Goal: Check status

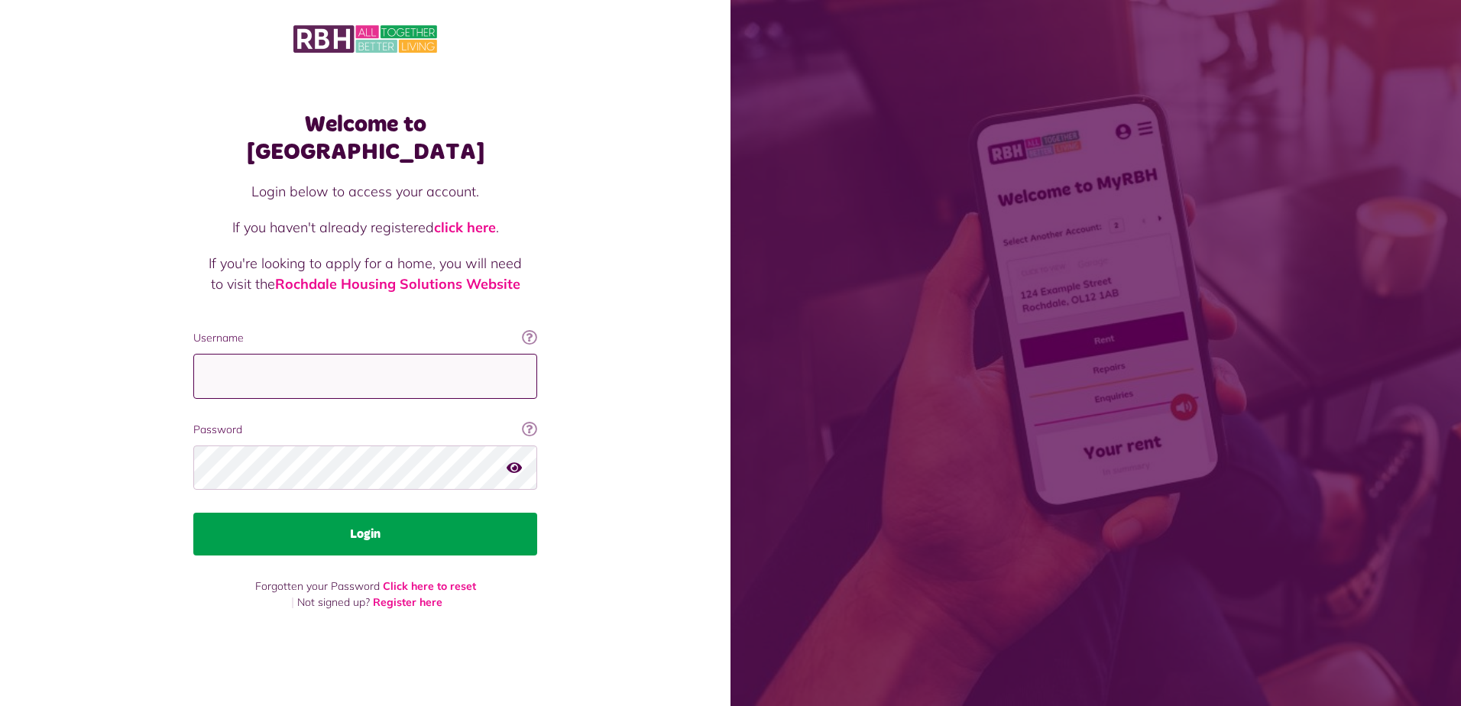
type input "**********"
click at [358, 531] on button "Login" at bounding box center [365, 534] width 344 height 43
click at [371, 524] on button "Login" at bounding box center [365, 534] width 344 height 43
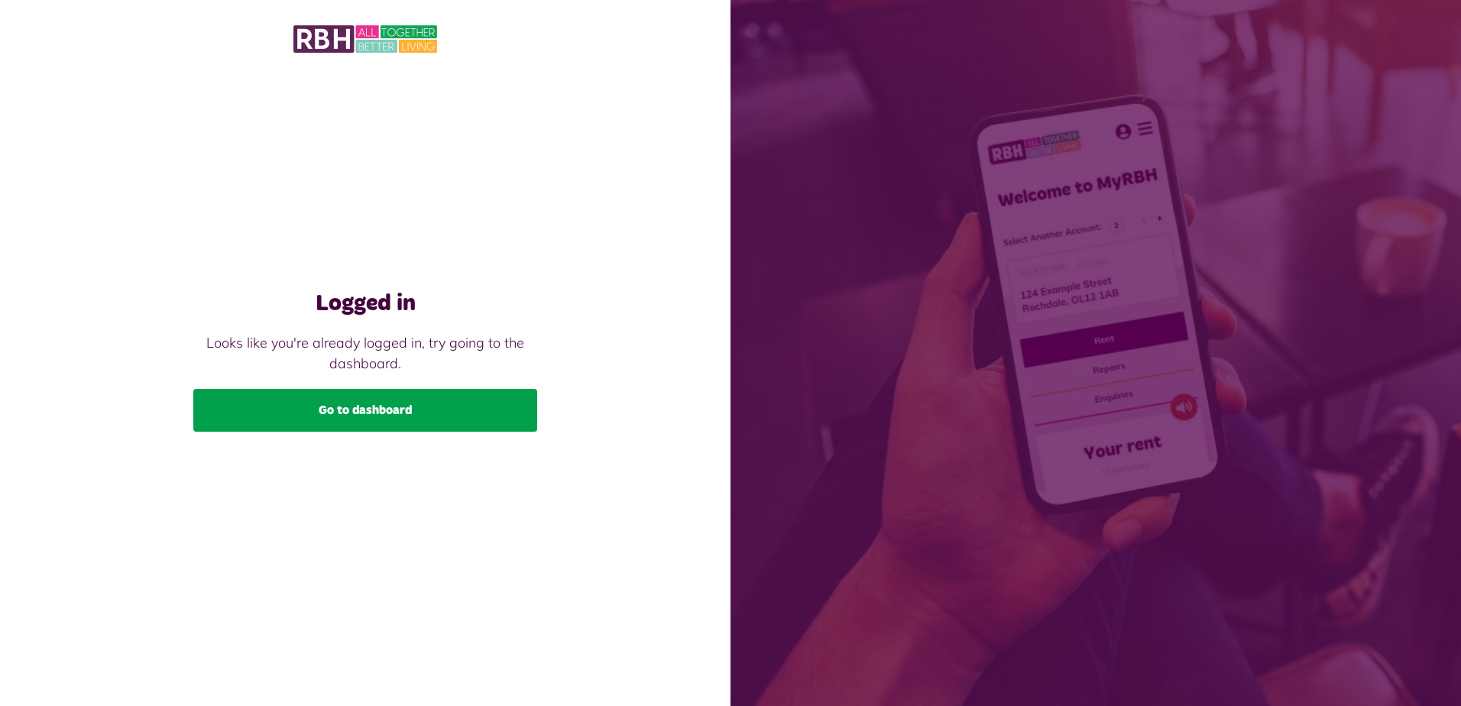
click at [386, 420] on link "Go to dashboard" at bounding box center [365, 410] width 344 height 43
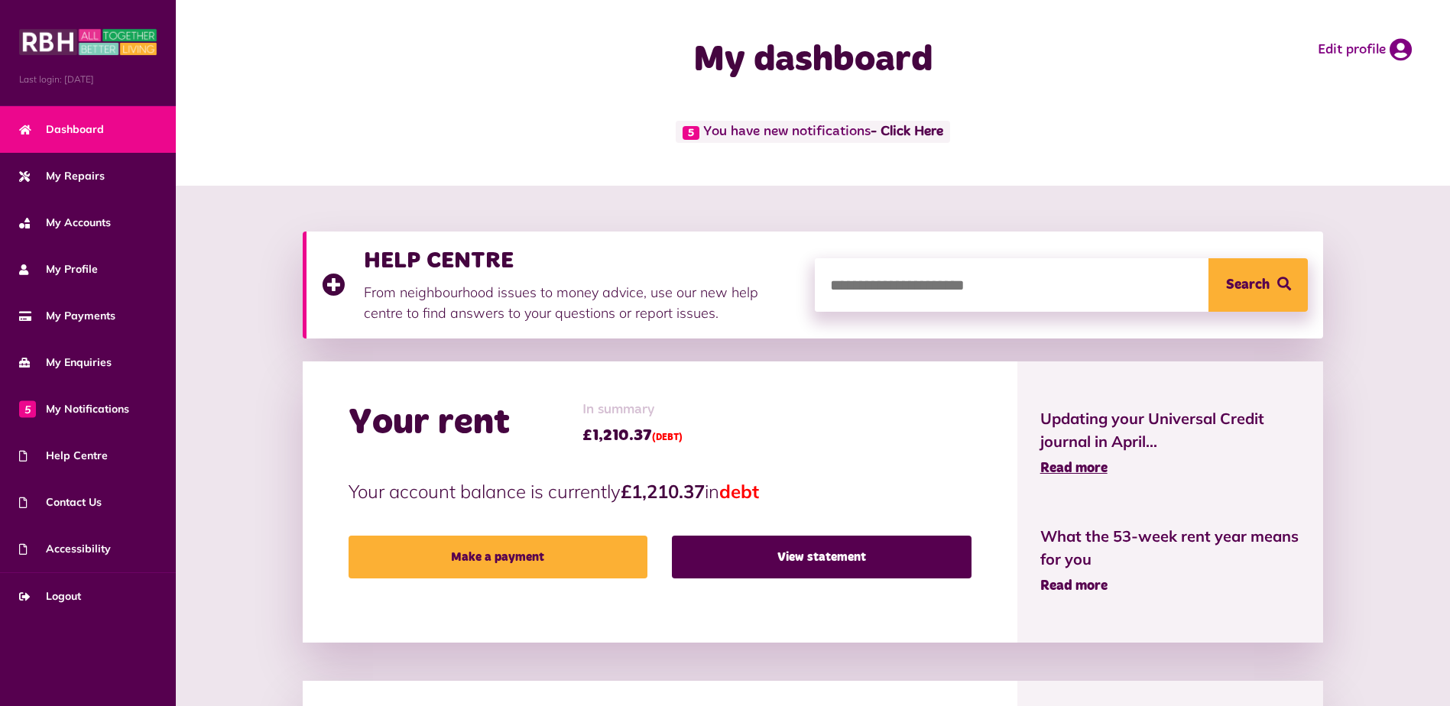
click at [1085, 586] on span "Read more" at bounding box center [1073, 586] width 67 height 14
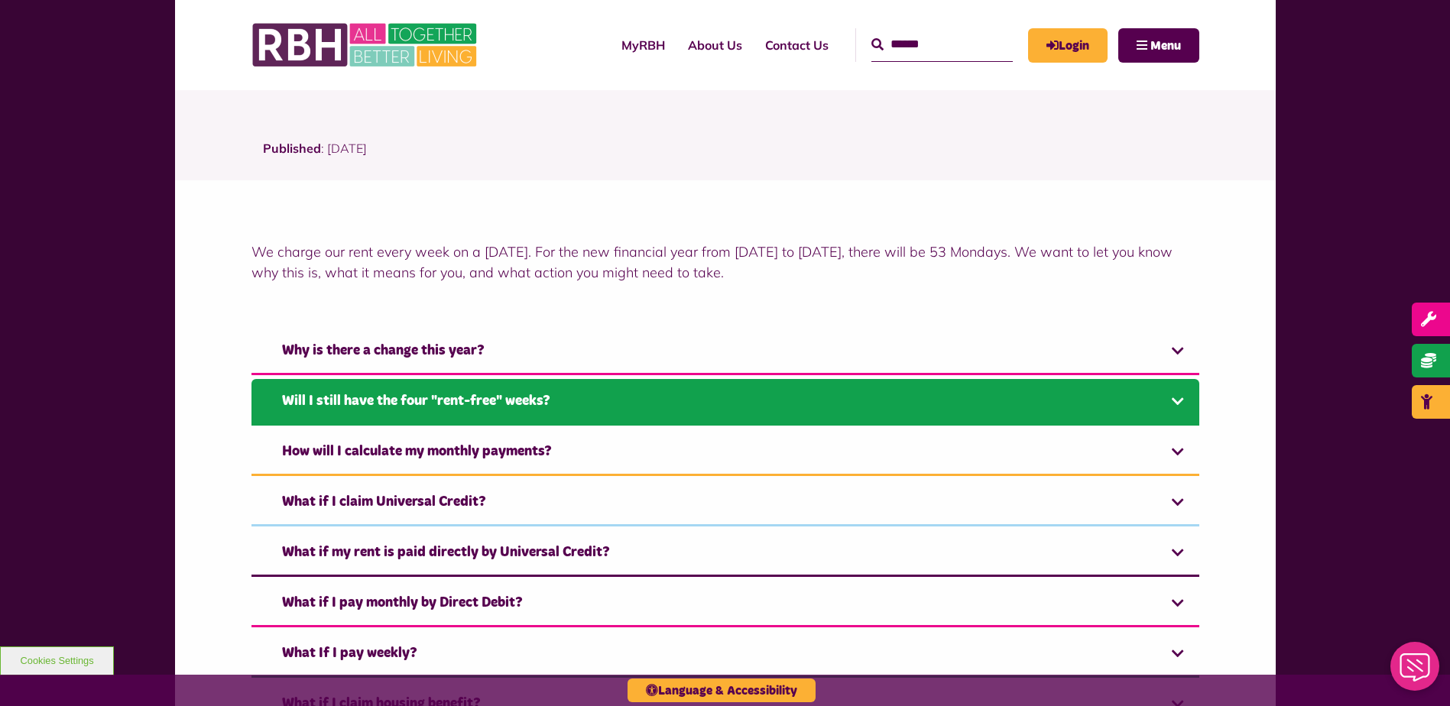
scroll to position [306, 0]
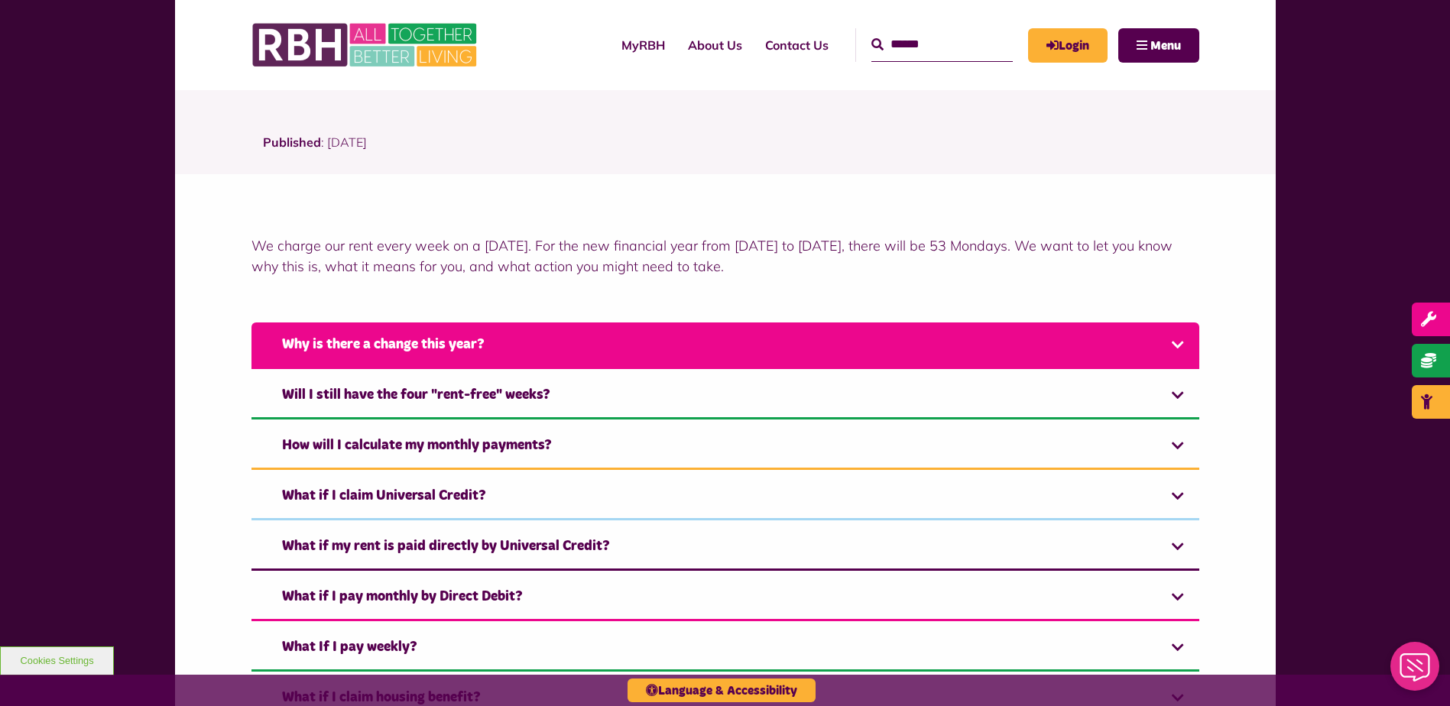
click at [1182, 347] on link "Why is there a change this year?" at bounding box center [725, 346] width 948 height 47
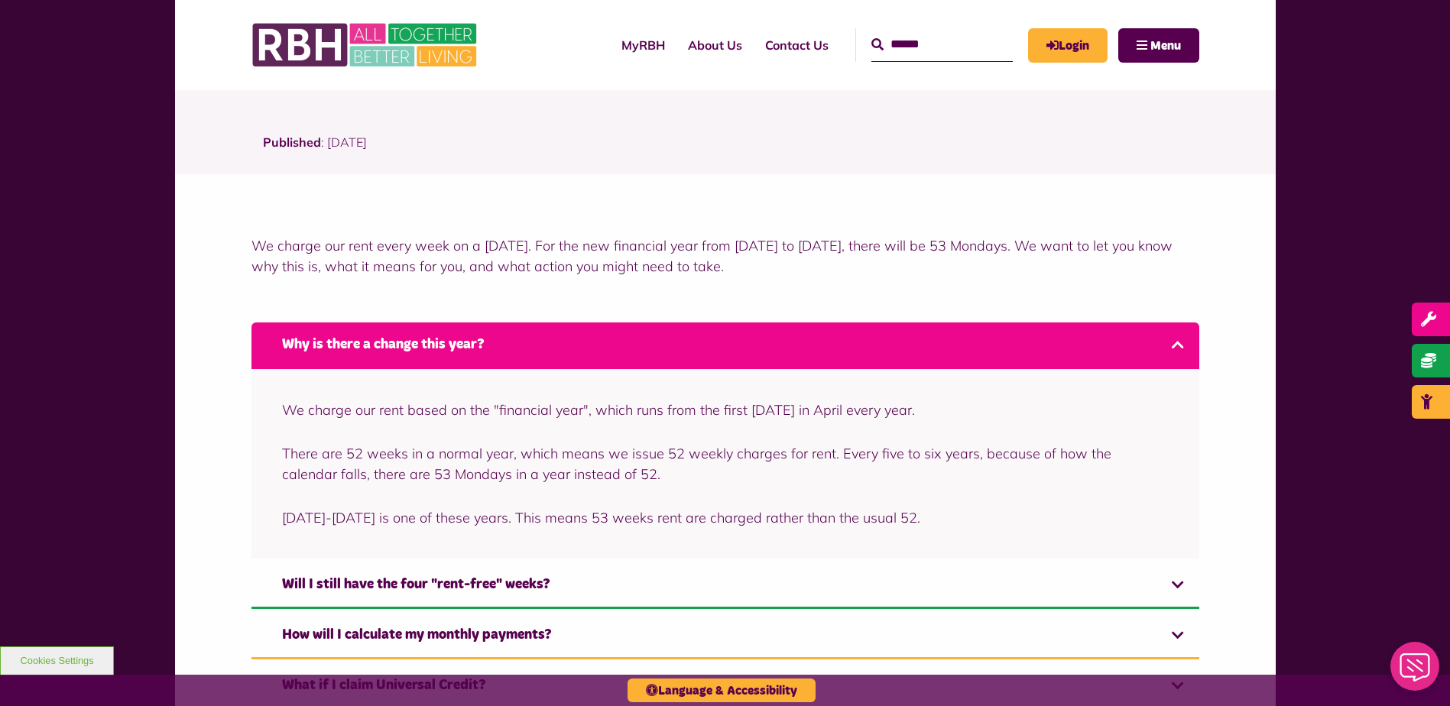
click at [1182, 347] on link "Why is there a change this year?" at bounding box center [725, 346] width 948 height 47
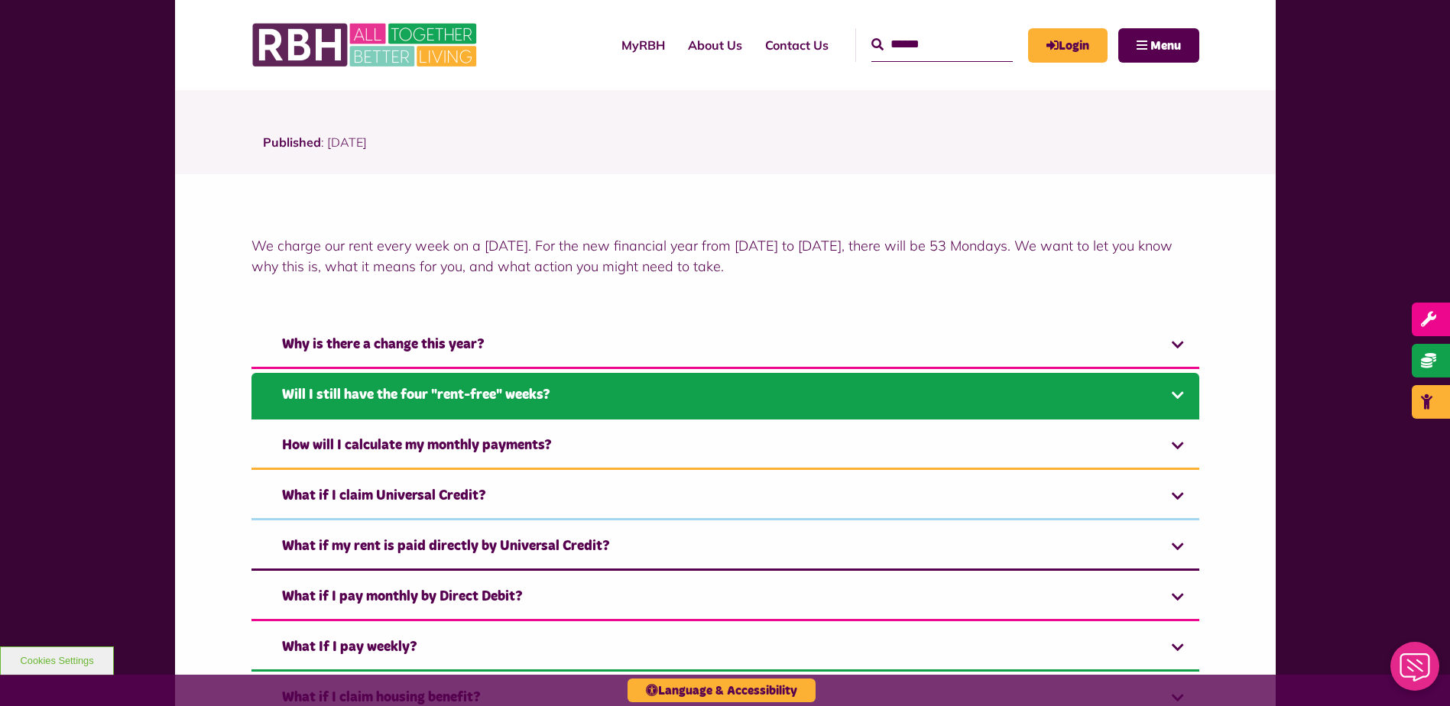
click at [1183, 392] on link "Will I still have the four "rent-free" weeks?" at bounding box center [725, 396] width 948 height 47
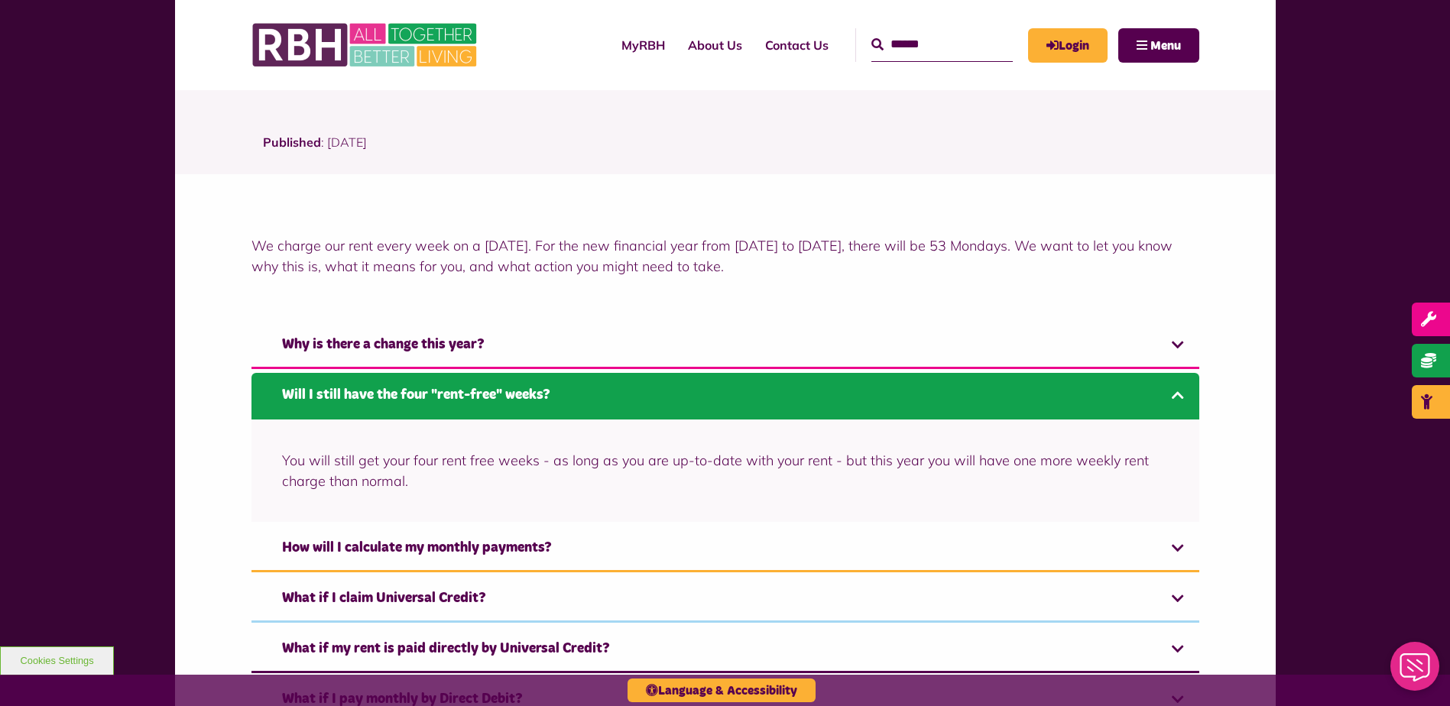
click at [1183, 392] on link "Will I still have the four "rent-free" weeks?" at bounding box center [725, 396] width 948 height 47
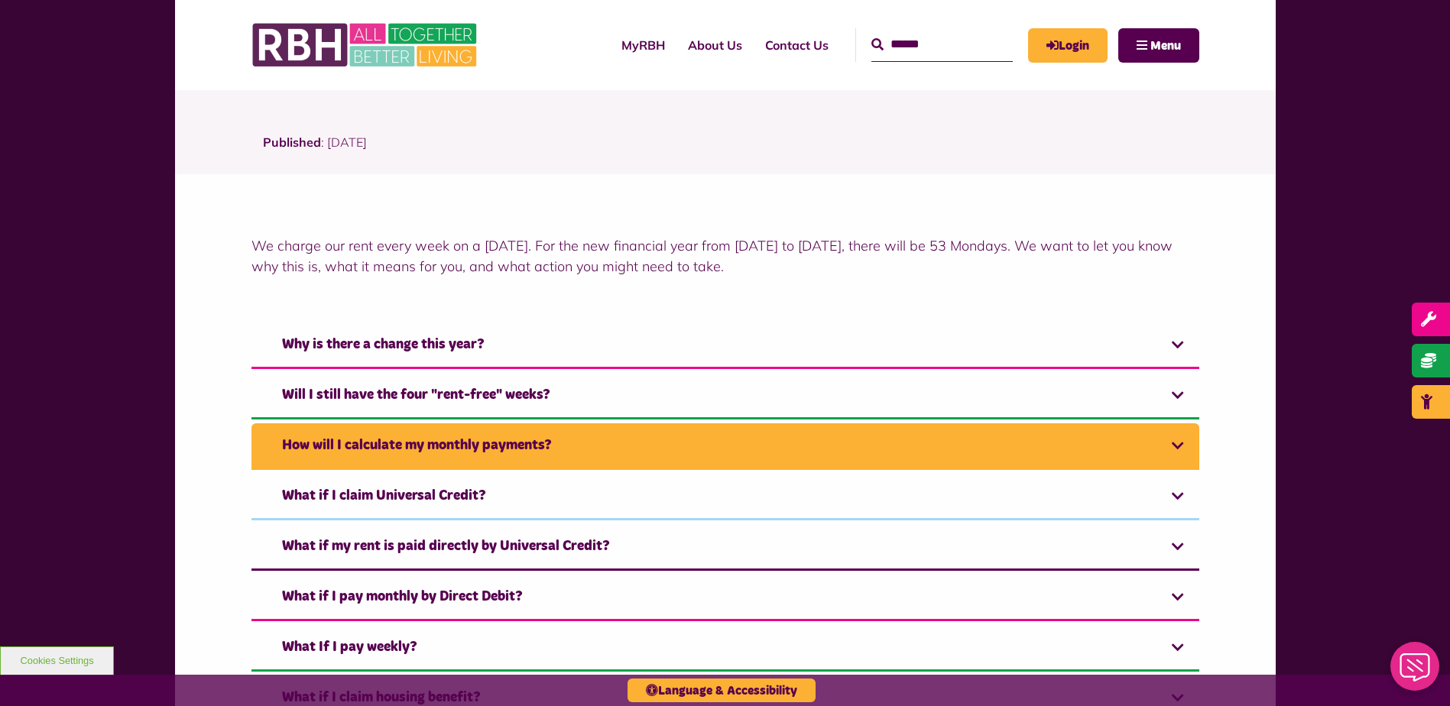
click at [1185, 442] on link "How will I calculate my monthly payments?" at bounding box center [725, 446] width 948 height 47
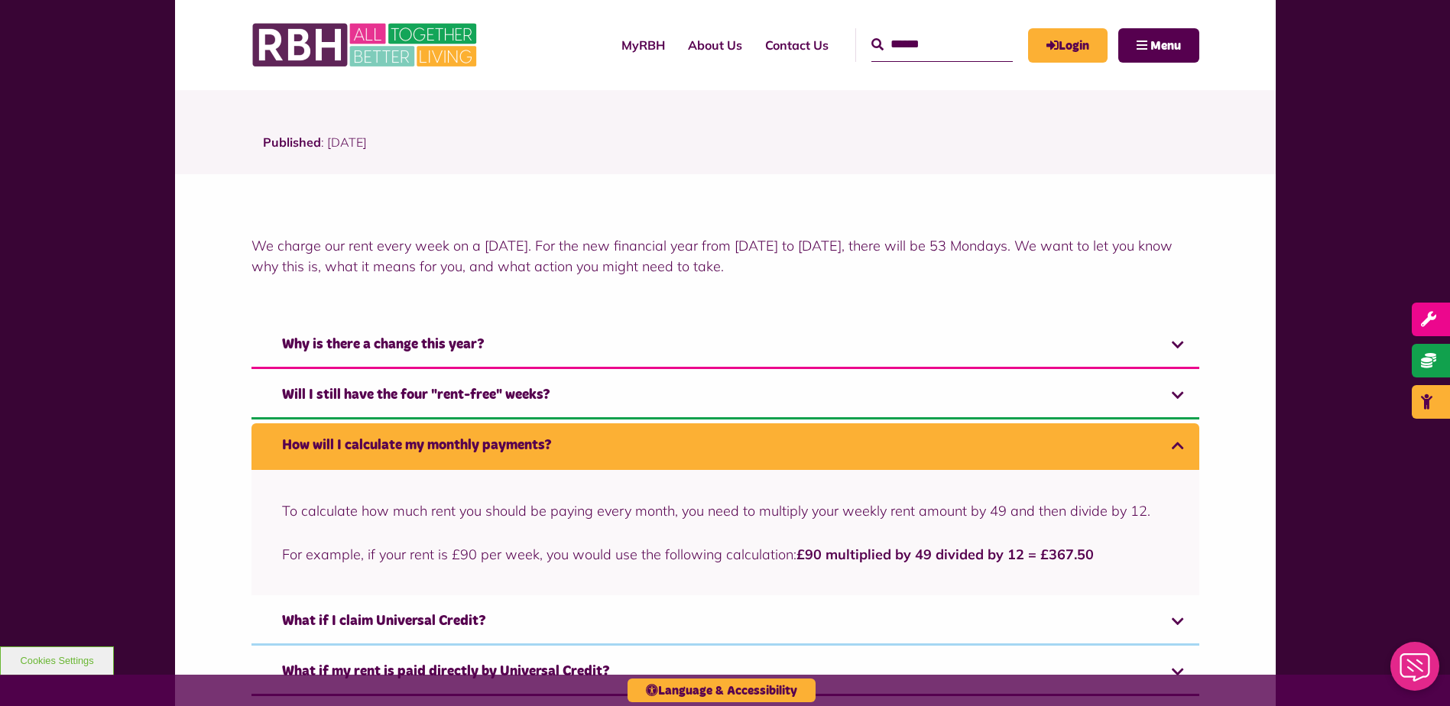
click at [1185, 442] on link "How will I calculate my monthly payments?" at bounding box center [725, 446] width 948 height 47
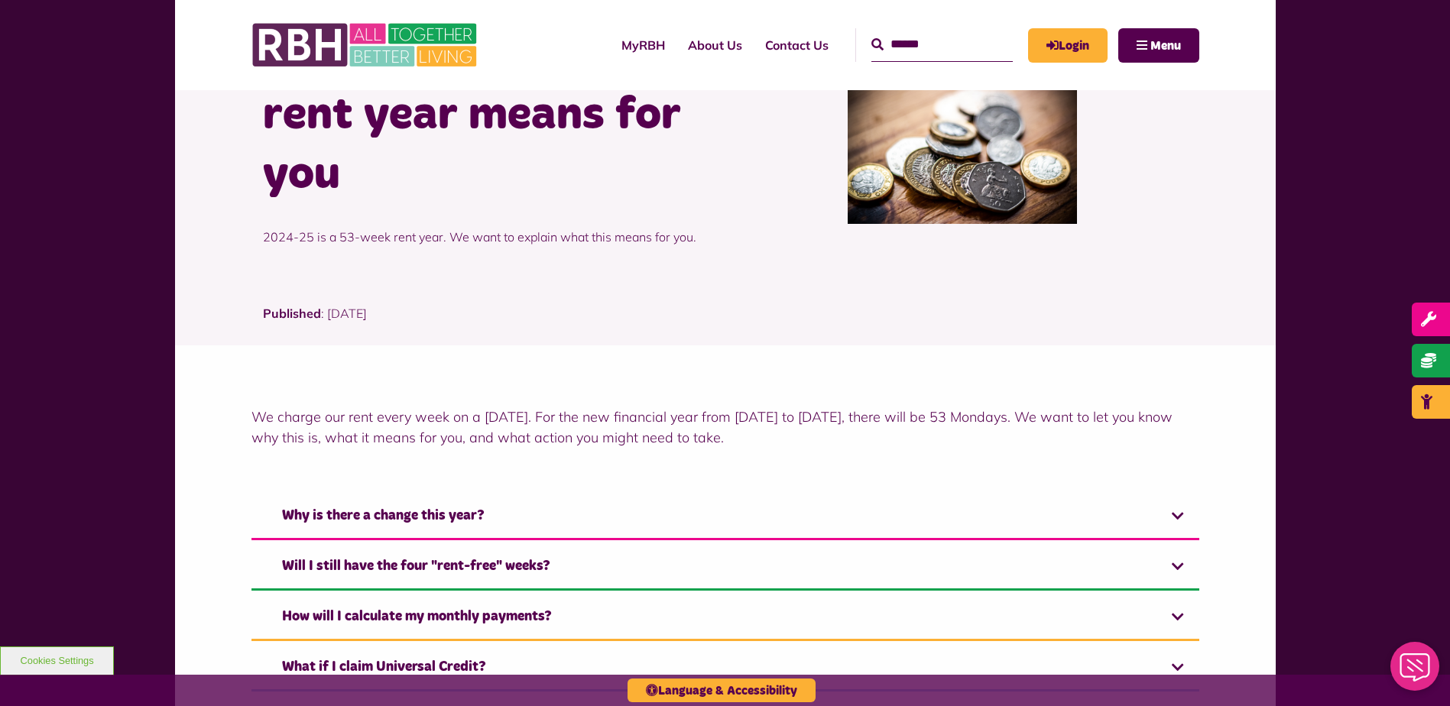
scroll to position [0, 0]
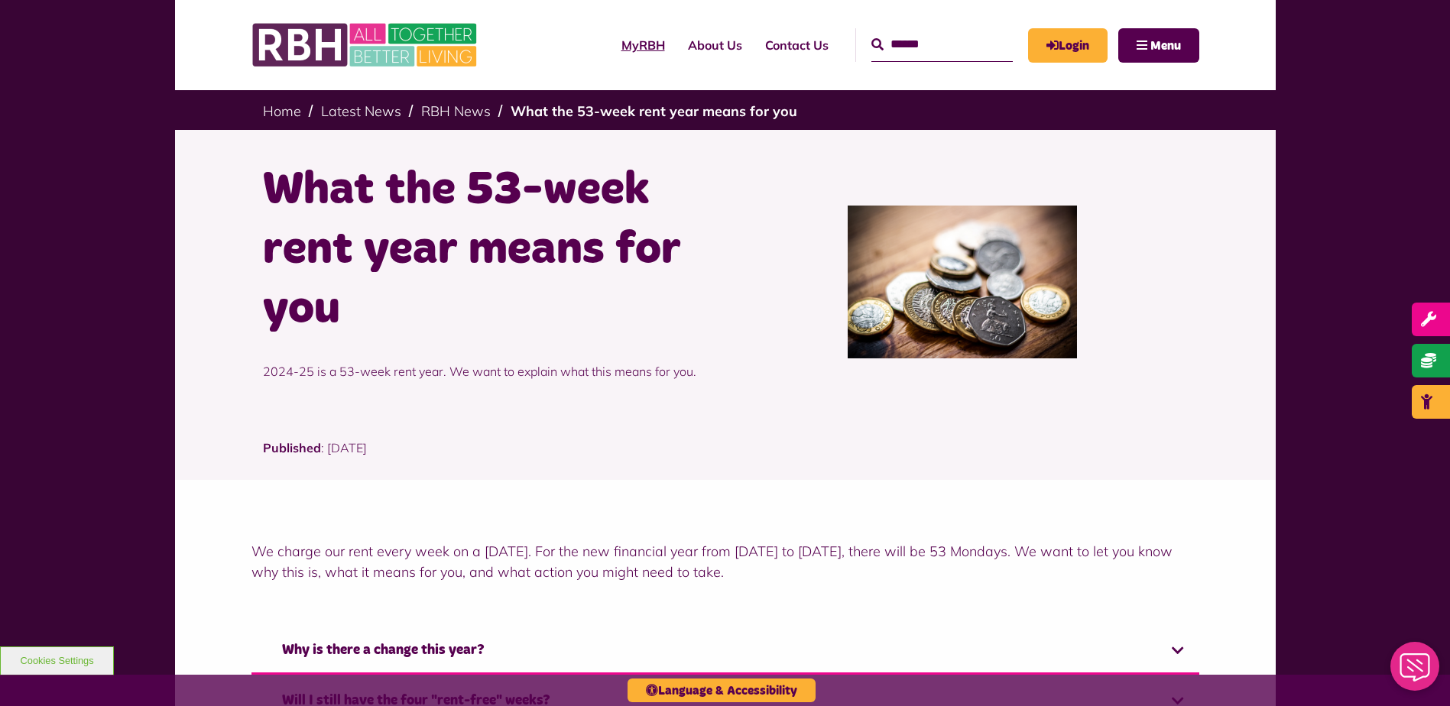
click at [615, 46] on link "MyRBH" at bounding box center [643, 44] width 66 height 41
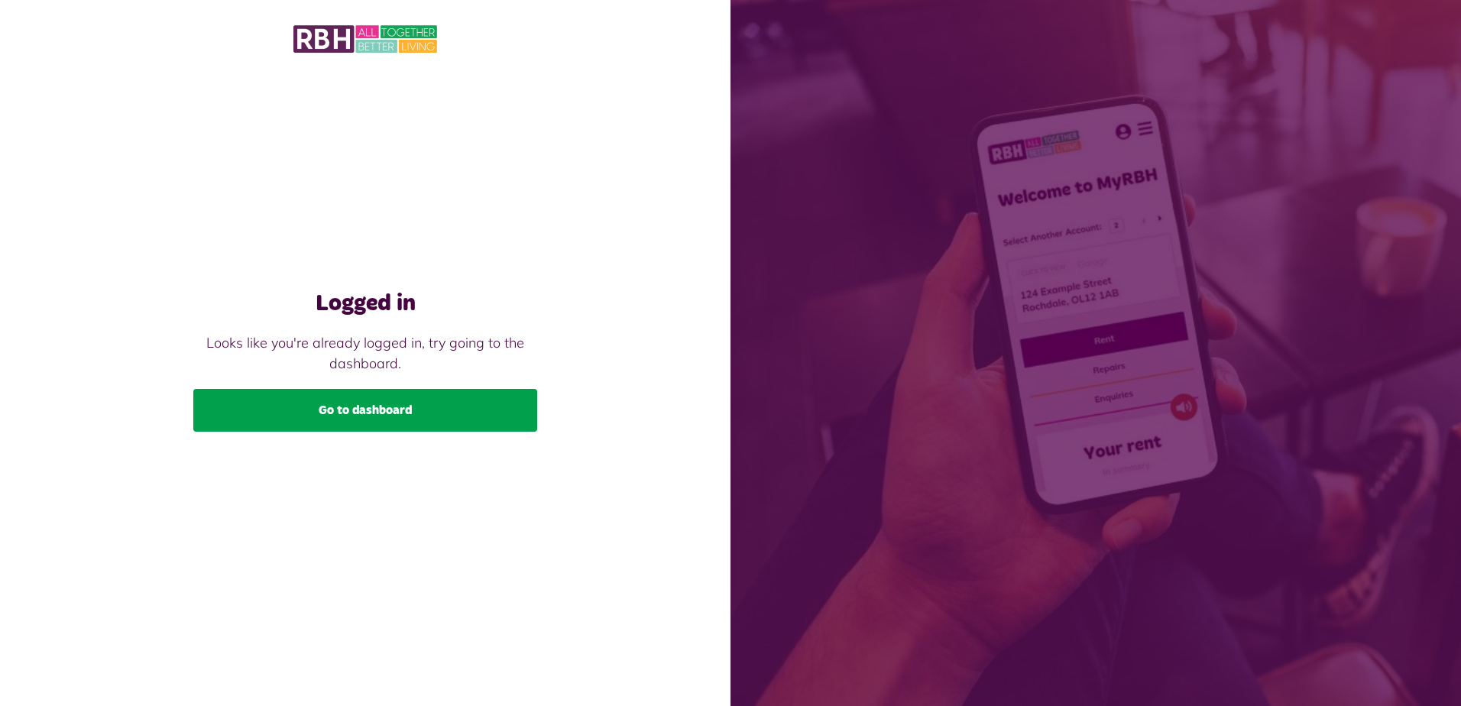
click at [450, 412] on link "Go to dashboard" at bounding box center [365, 410] width 344 height 43
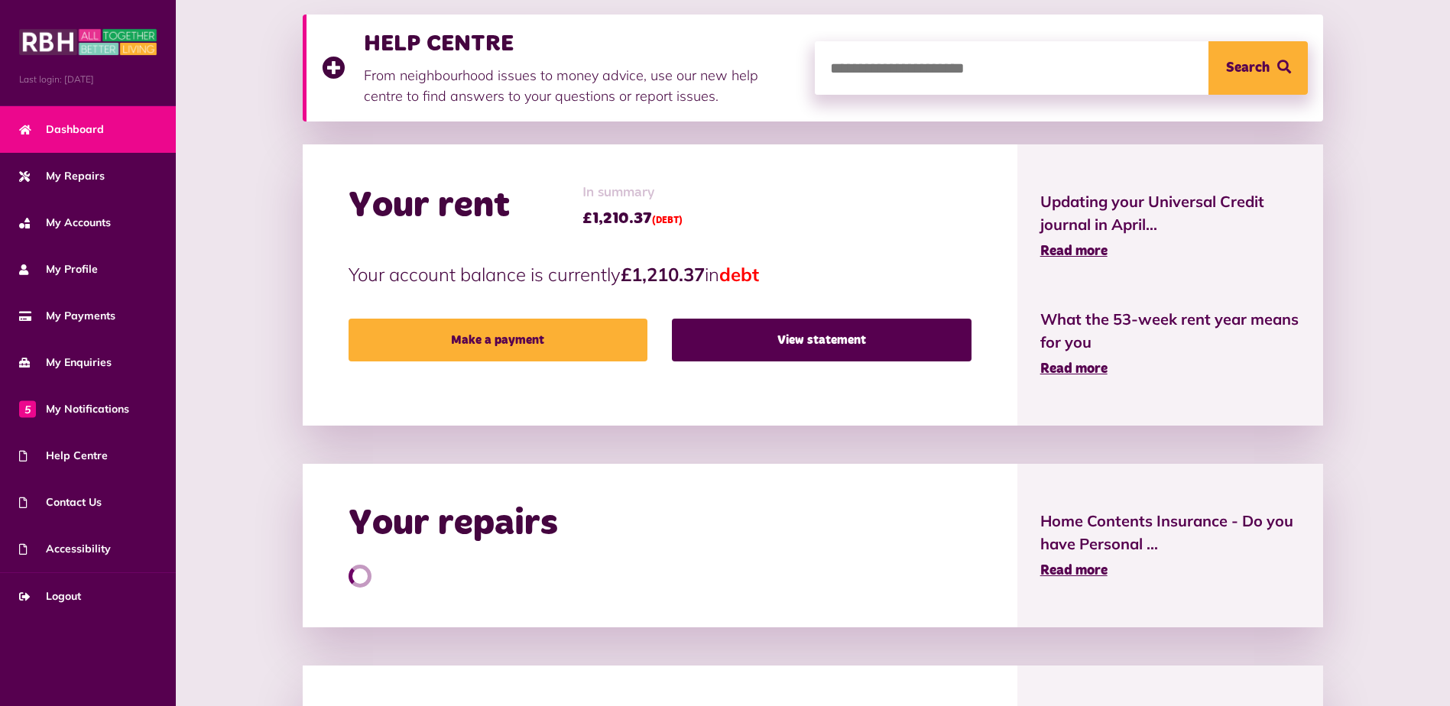
scroll to position [170, 0]
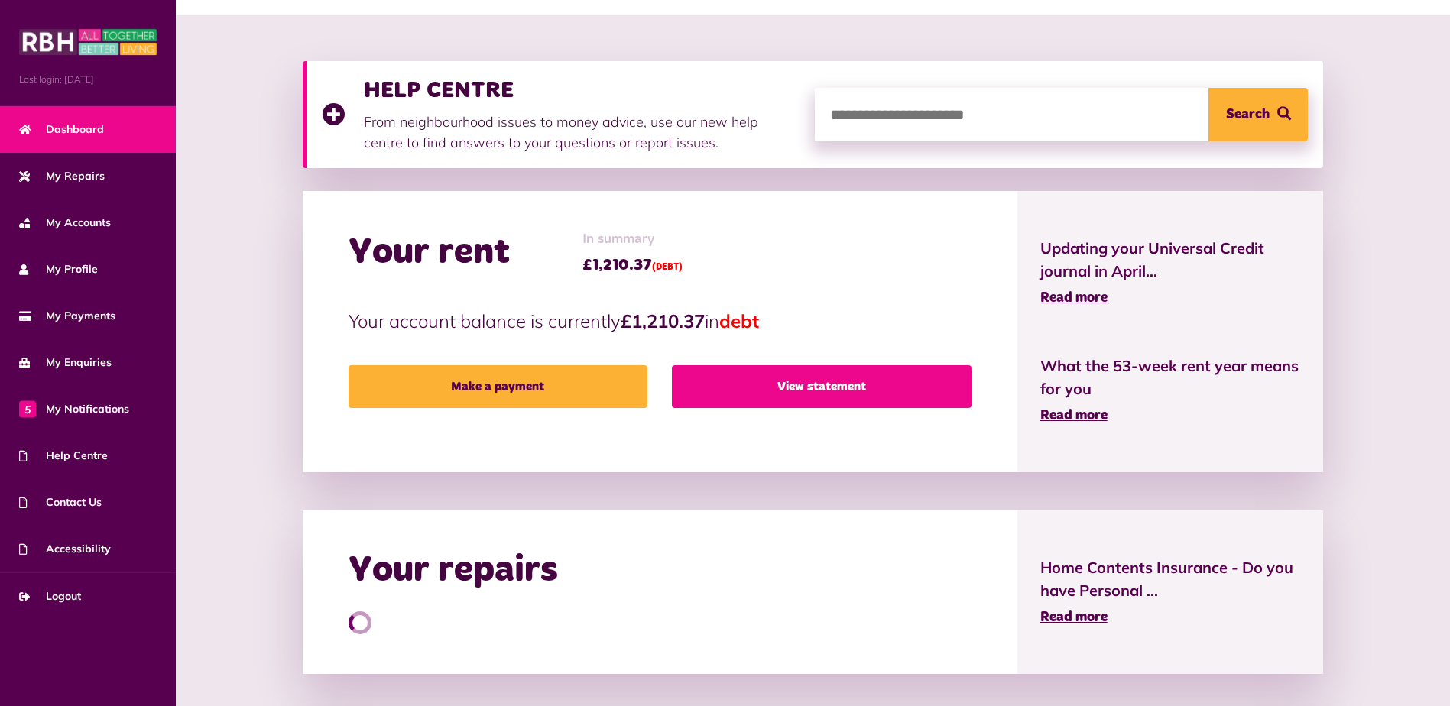
click at [790, 382] on link "View statement" at bounding box center [821, 386] width 299 height 43
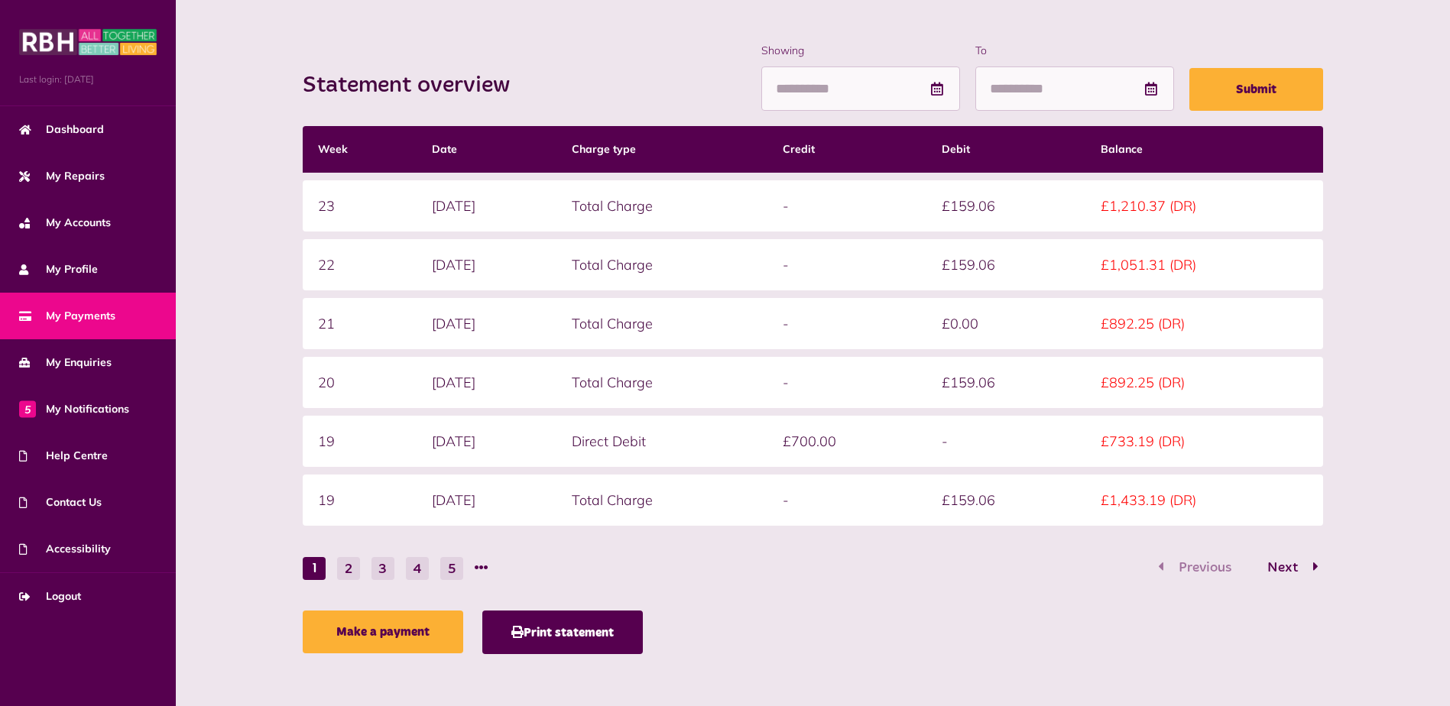
scroll to position [186, 0]
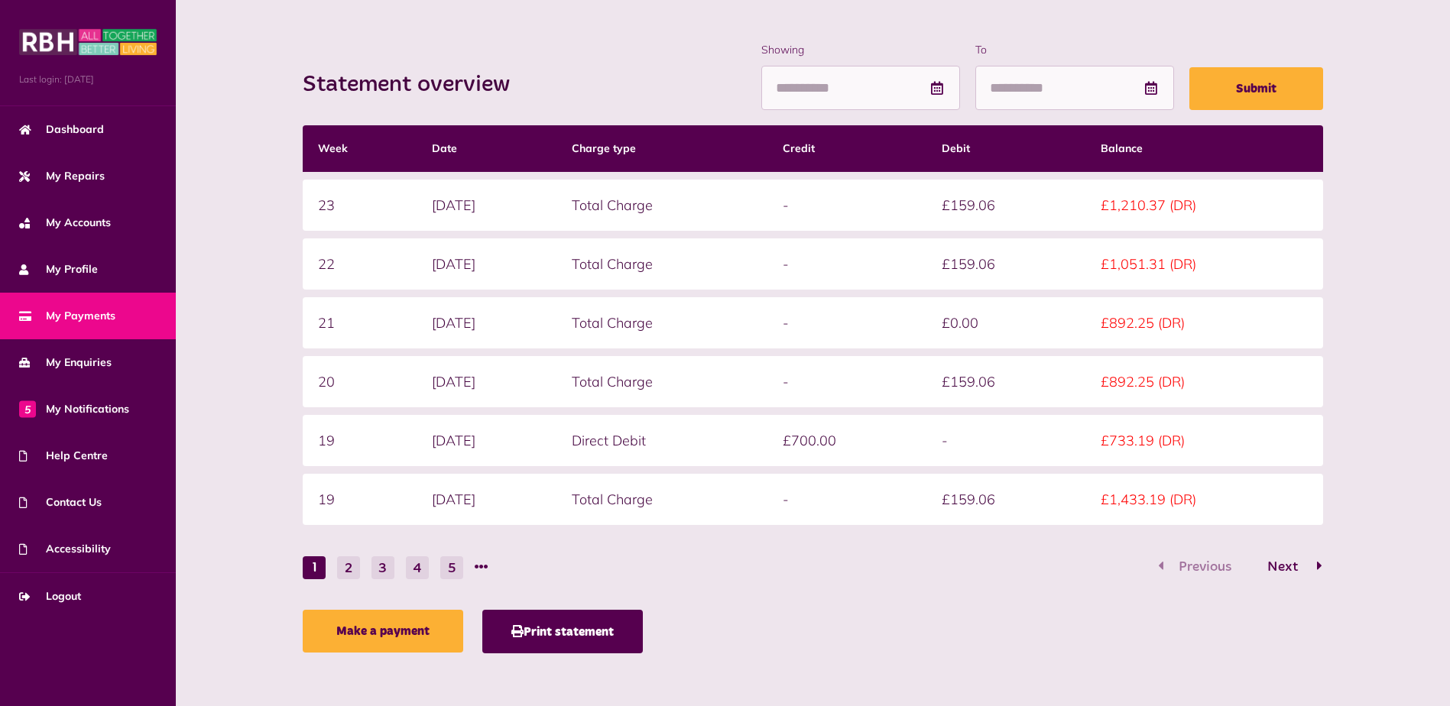
click at [1289, 567] on span "Next" at bounding box center [1283, 567] width 54 height 14
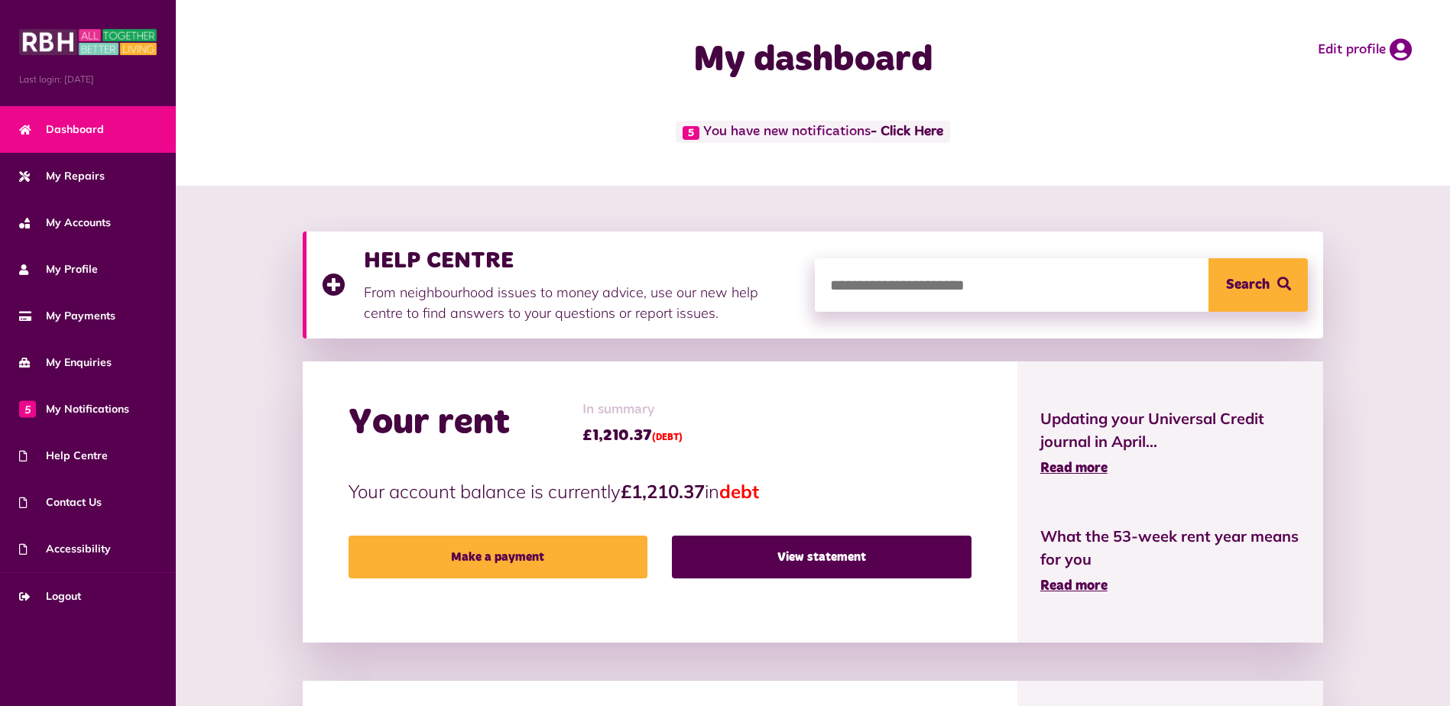
scroll to position [170, 0]
